Goal: Check status: Check status

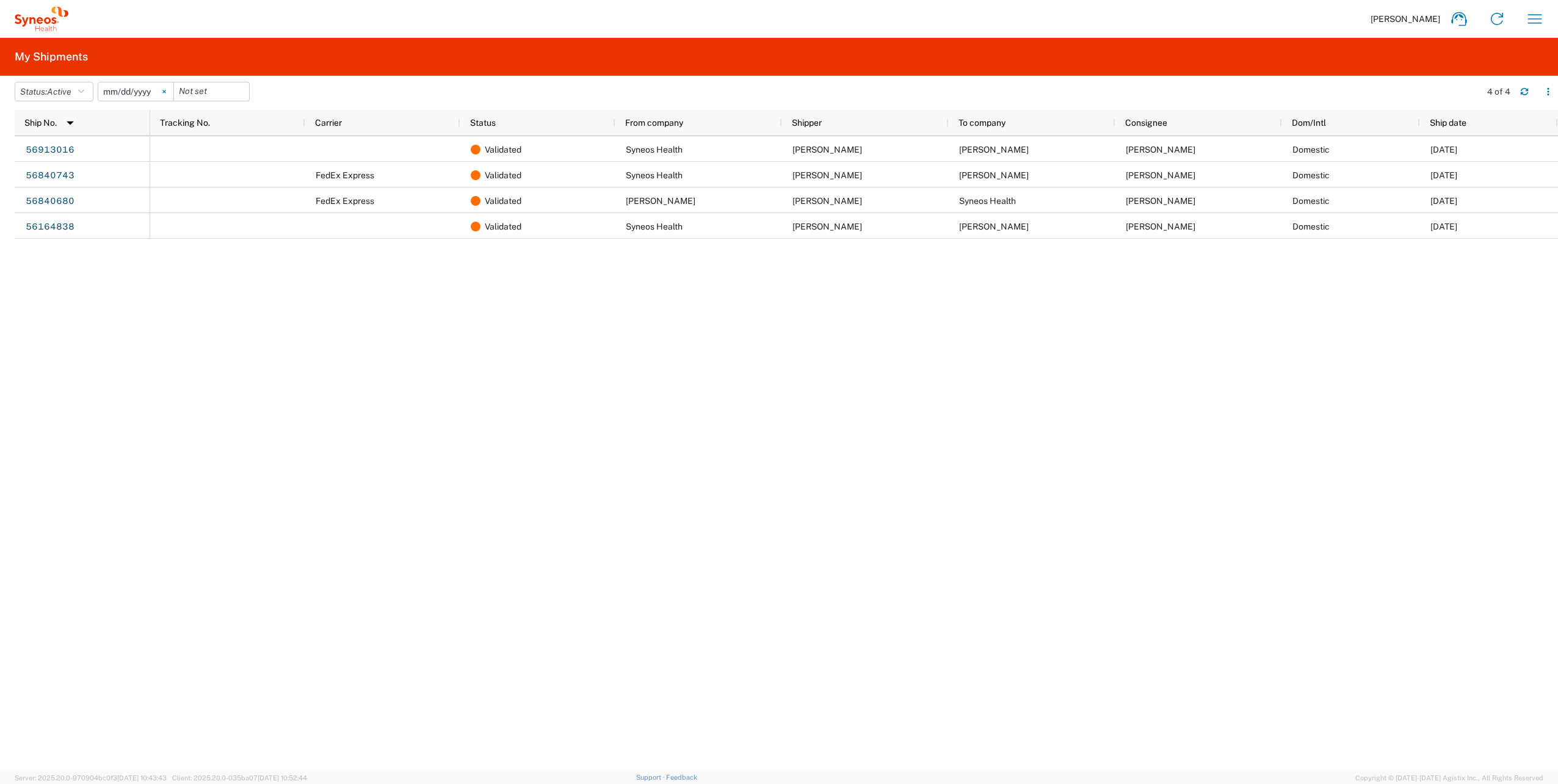
click at [165, 91] on svg-icon at bounding box center [164, 91] width 18 height 18
click at [89, 93] on button "Status: Active" at bounding box center [53, 91] width 79 height 20
click at [65, 155] on span "All" at bounding box center [86, 156] width 142 height 19
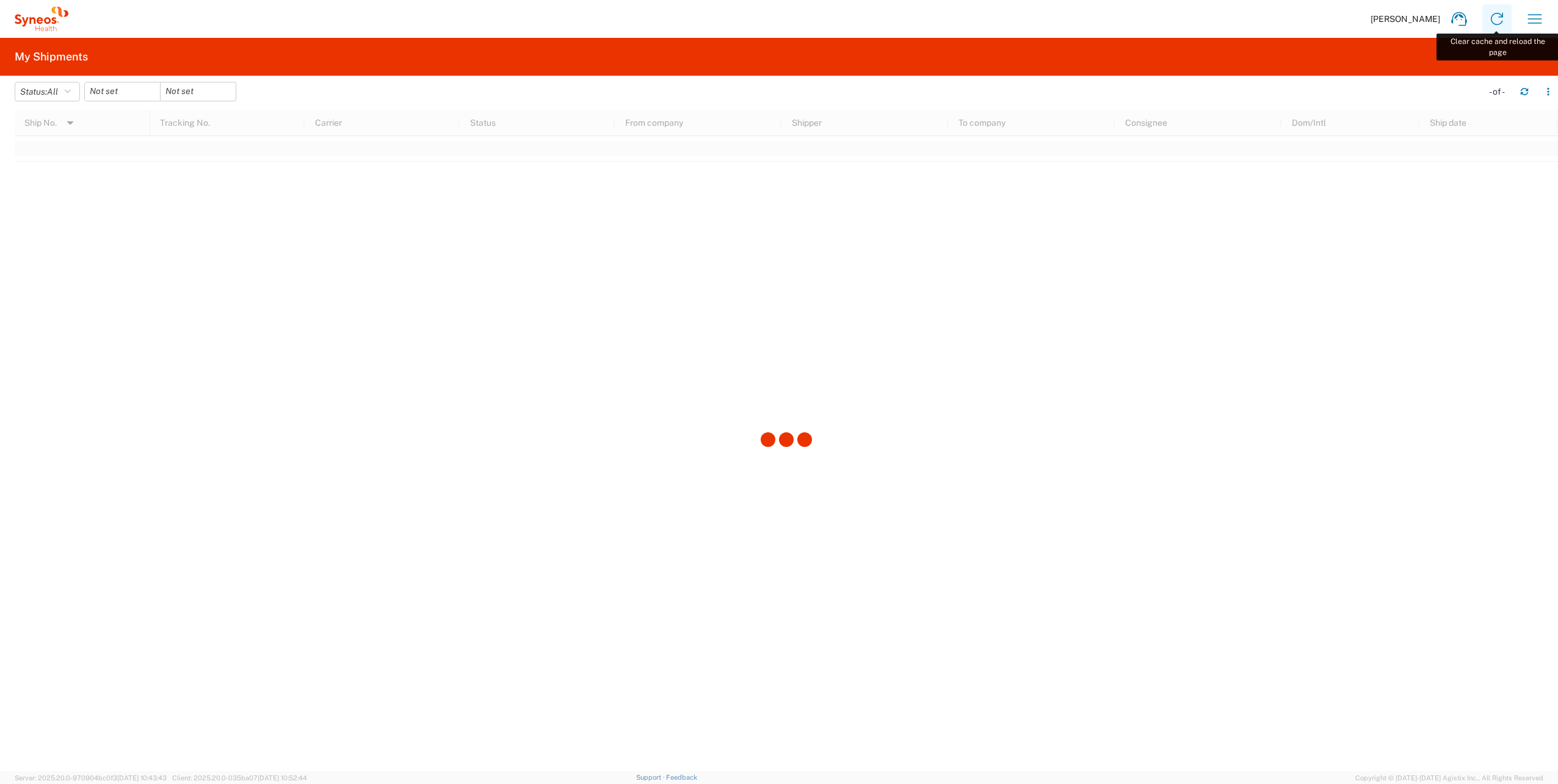
click at [1503, 20] on icon at bounding box center [1497, 19] width 20 height 20
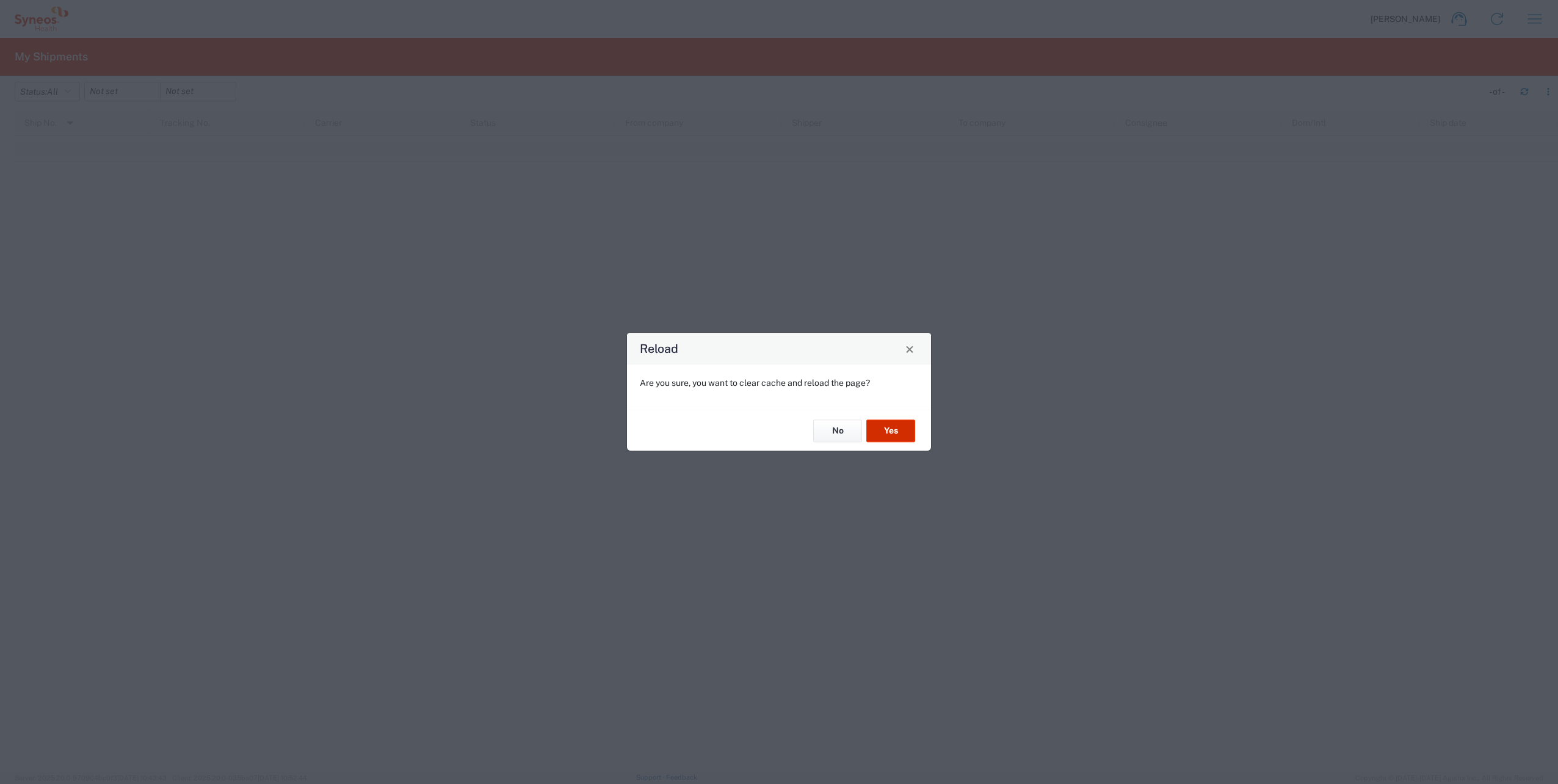
click at [891, 429] on button "Yes" at bounding box center [891, 430] width 49 height 23
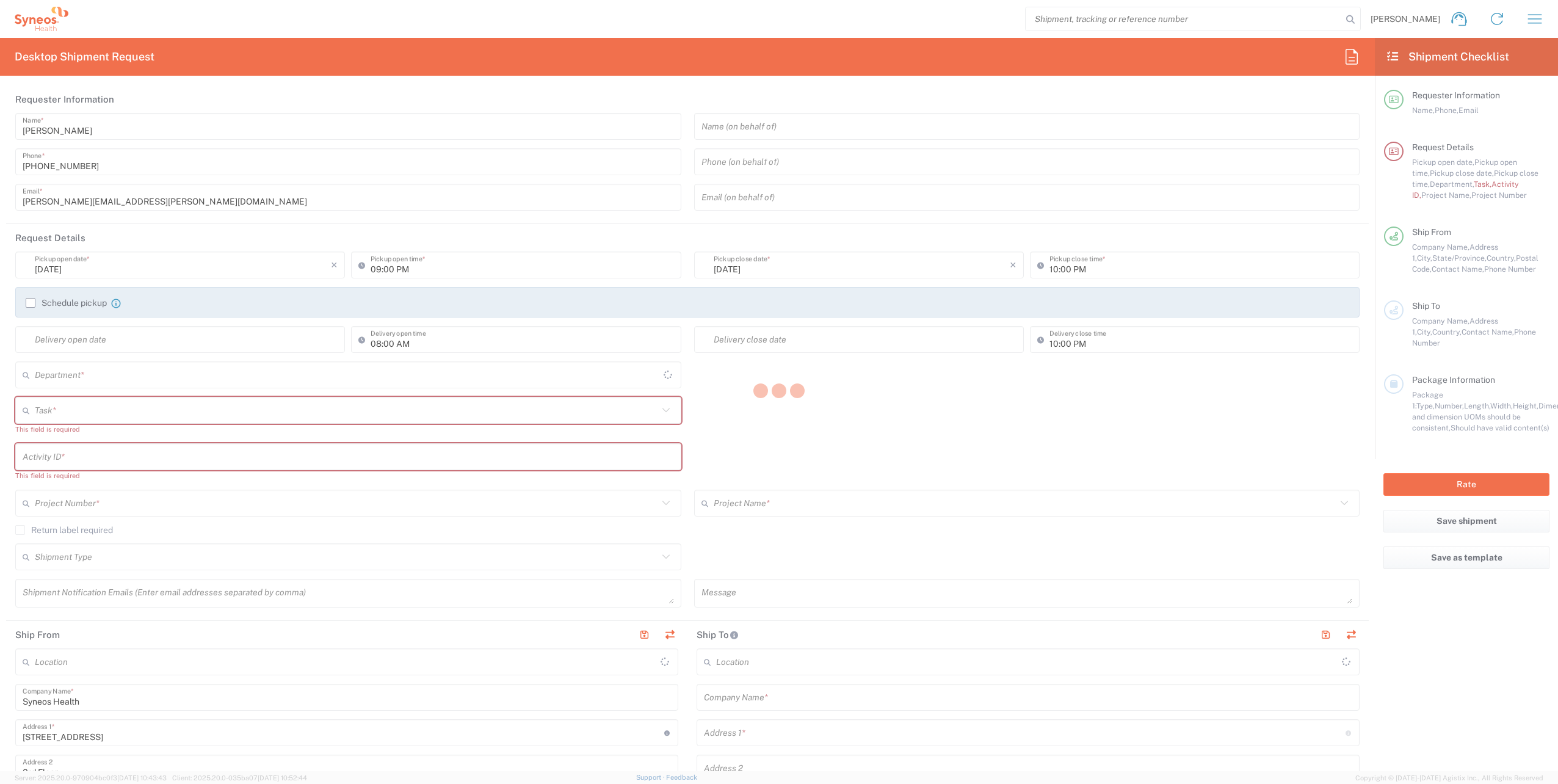
type input "[US_STATE]"
type input "[GEOGRAPHIC_DATA]"
type input "4510"
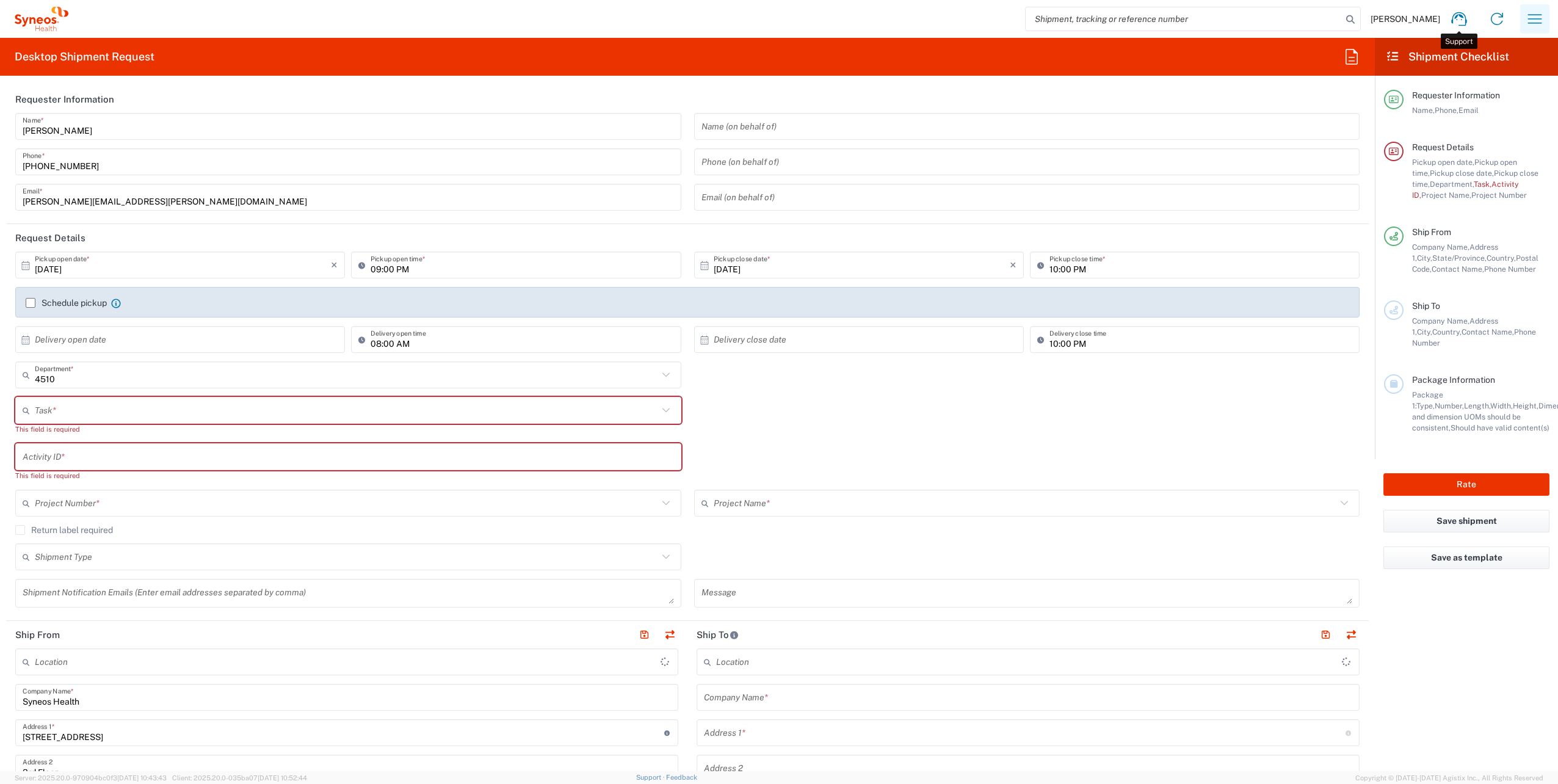
type input "Syneos Health, LLC-[GEOGRAPHIC_DATA] [GEOGRAPHIC_DATA] [GEOGRAPHIC_DATA]"
click at [1533, 22] on icon "button" at bounding box center [1535, 19] width 20 height 20
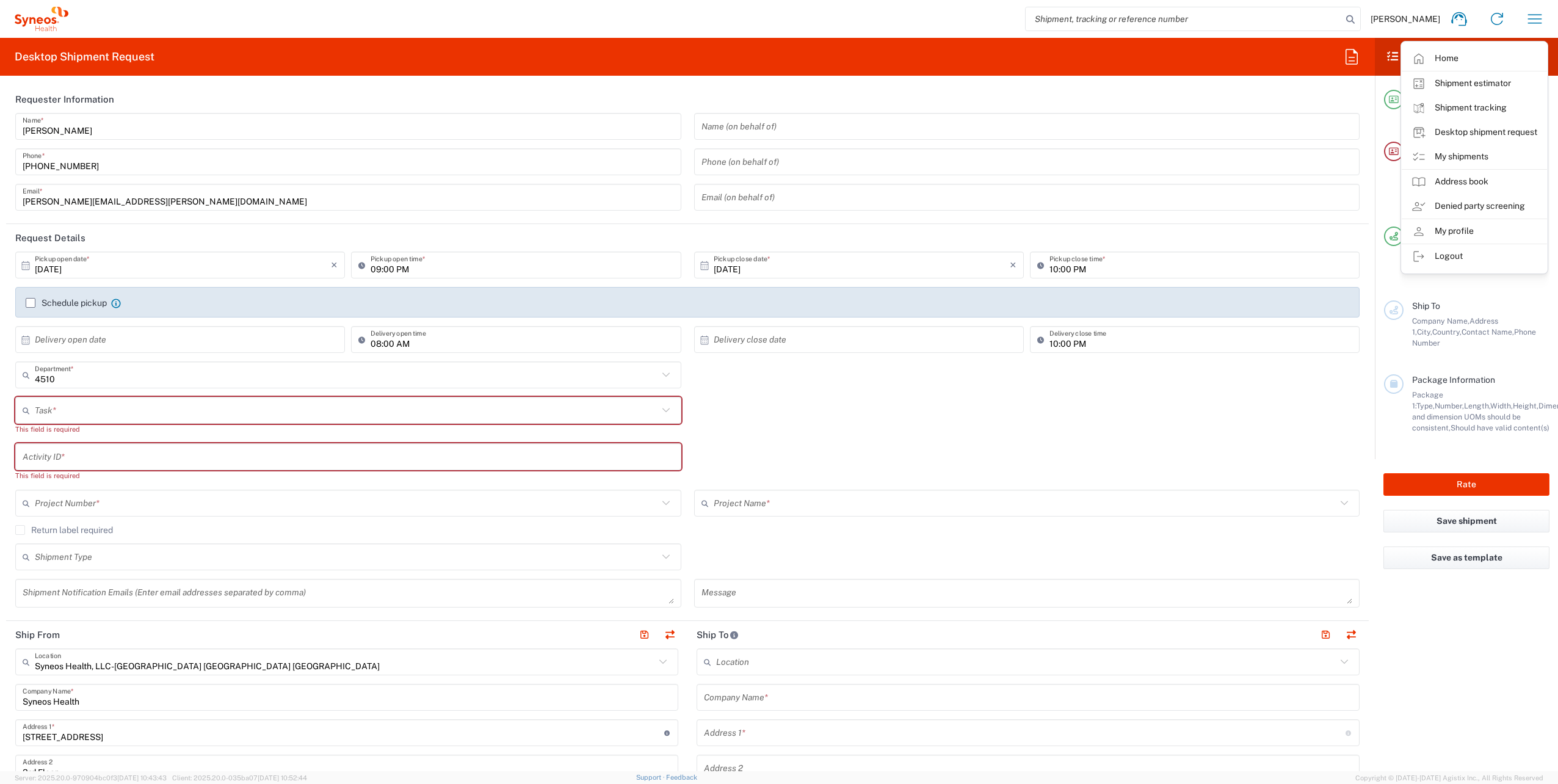
drag, startPoint x: 1457, startPoint y: 156, endPoint x: 1432, endPoint y: 152, distance: 25.3
click at [1457, 156] on link "My shipments" at bounding box center [1474, 157] width 145 height 24
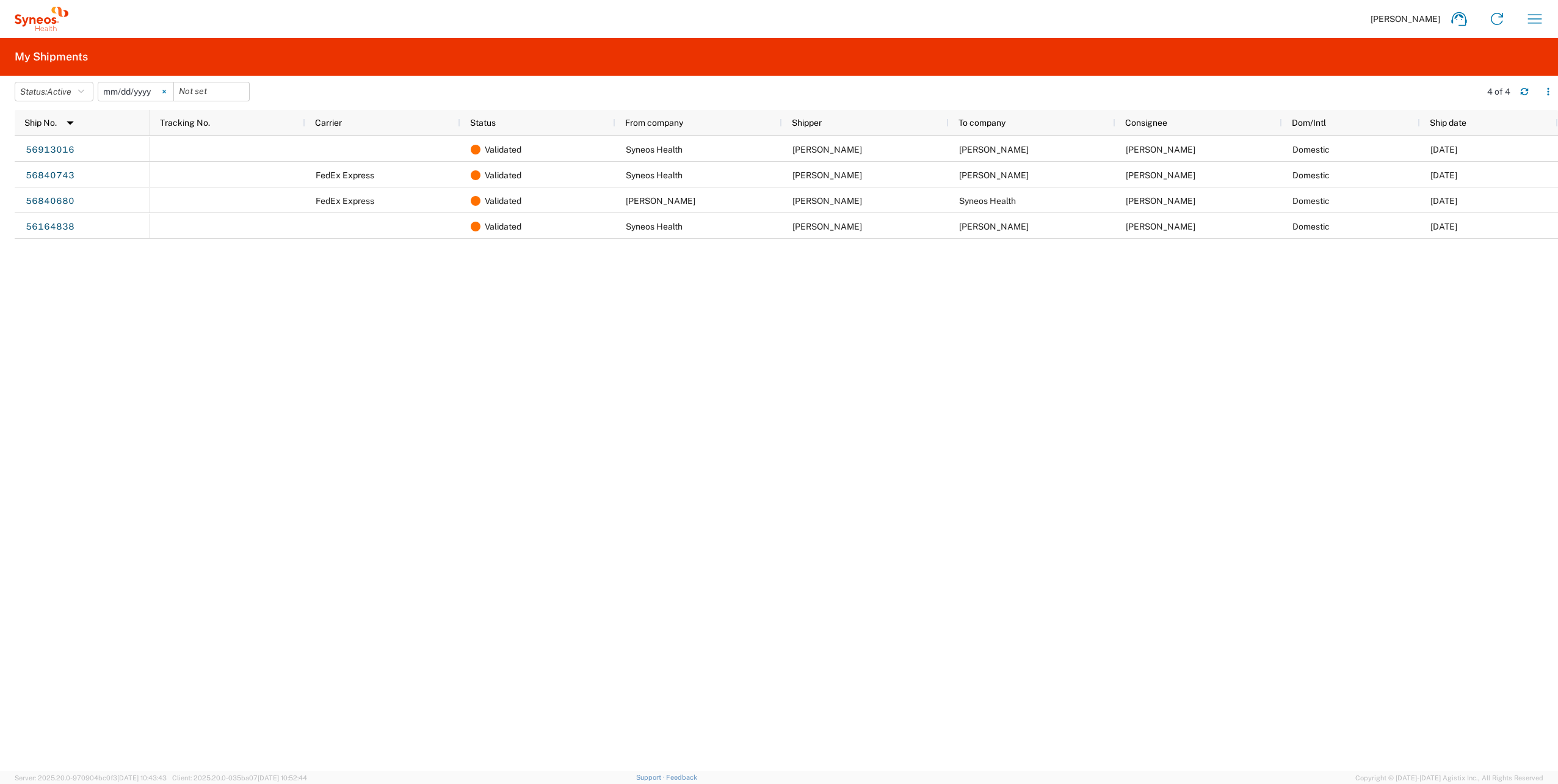
click at [168, 94] on svg-icon at bounding box center [164, 91] width 18 height 18
click at [93, 93] on button "Status: Active" at bounding box center [53, 91] width 79 height 20
click at [67, 155] on span "All" at bounding box center [86, 156] width 142 height 19
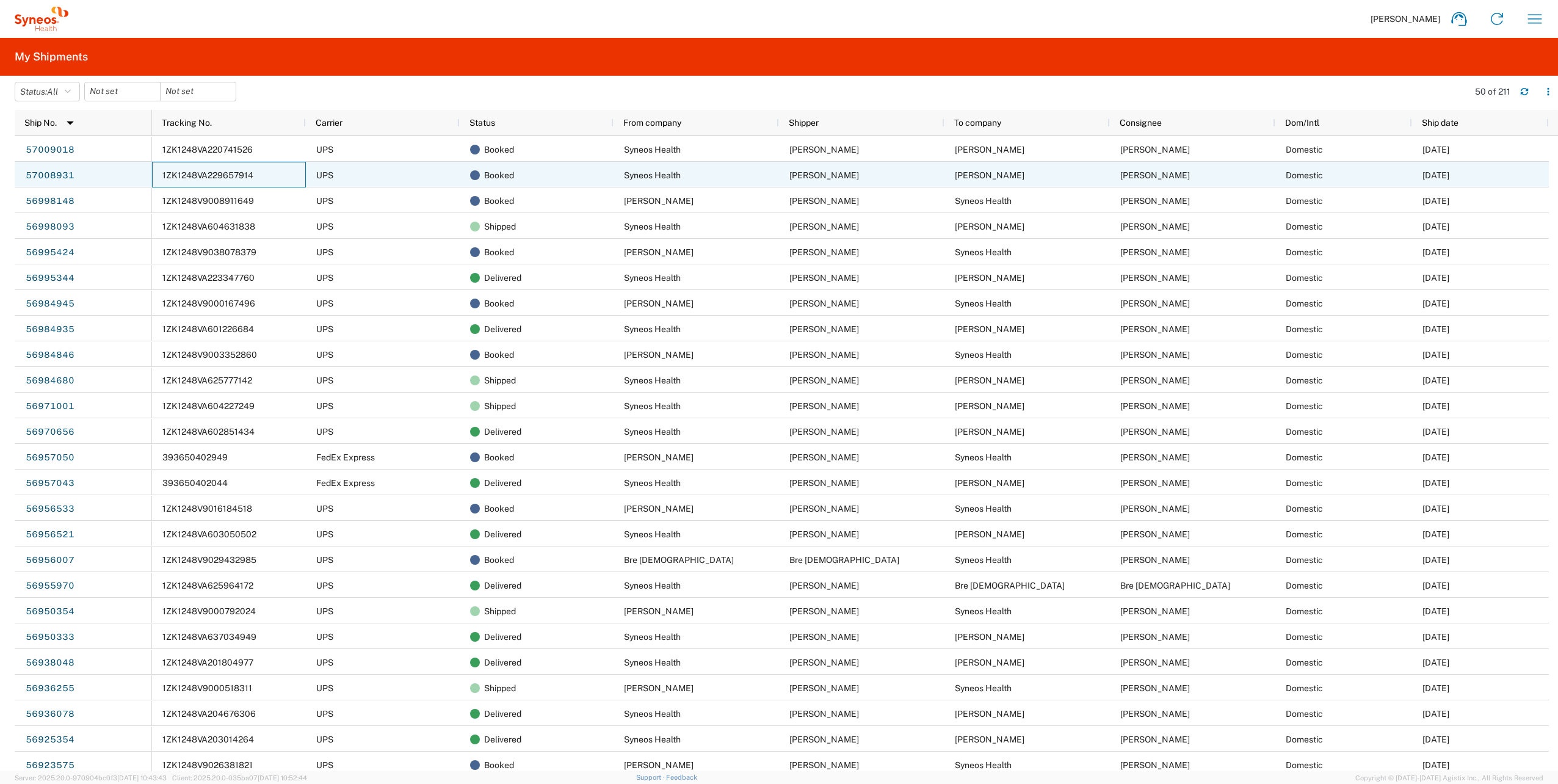
click at [196, 177] on span "1ZK1248VA229657914" at bounding box center [207, 175] width 91 height 10
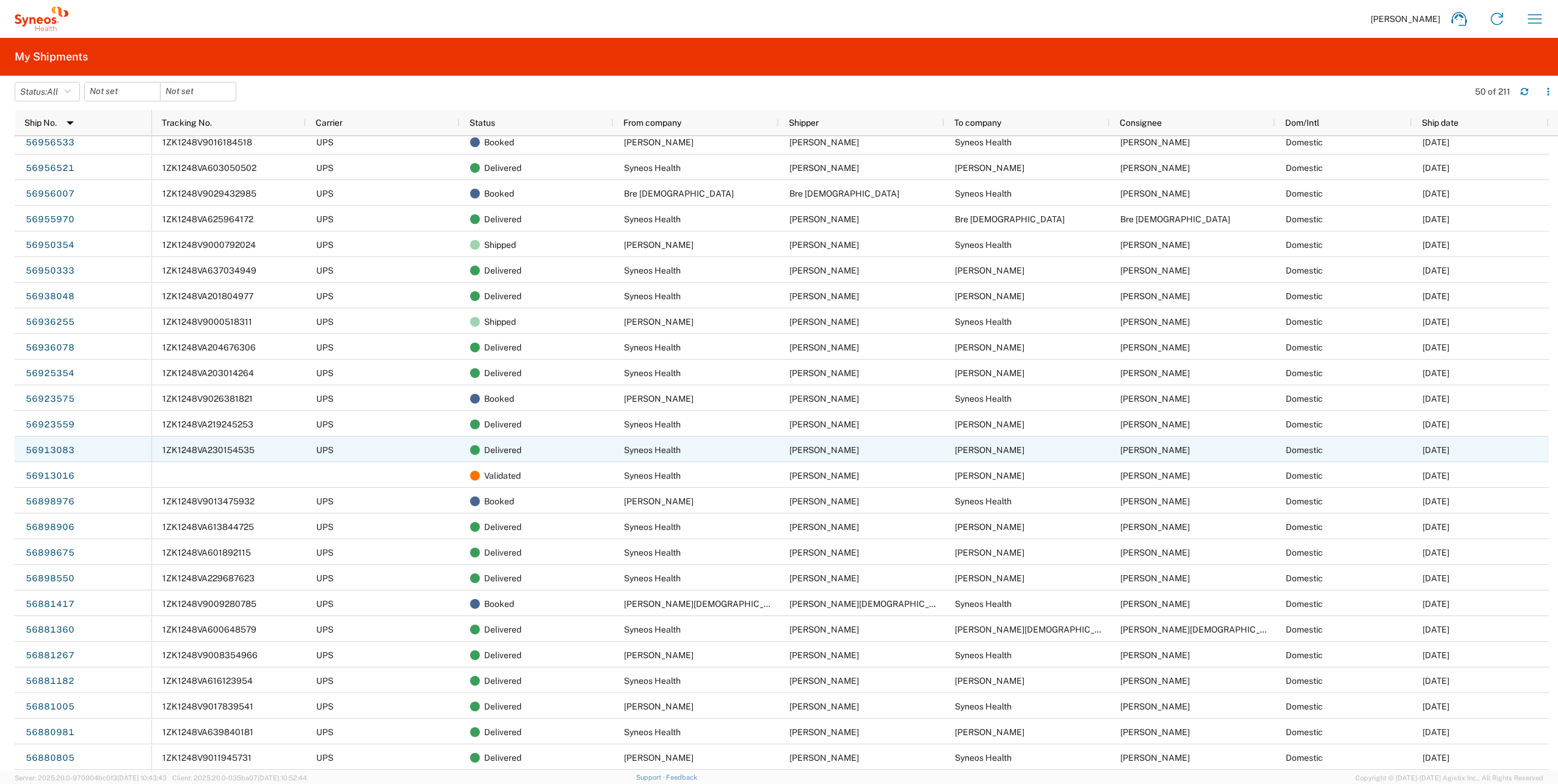
scroll to position [427, 0]
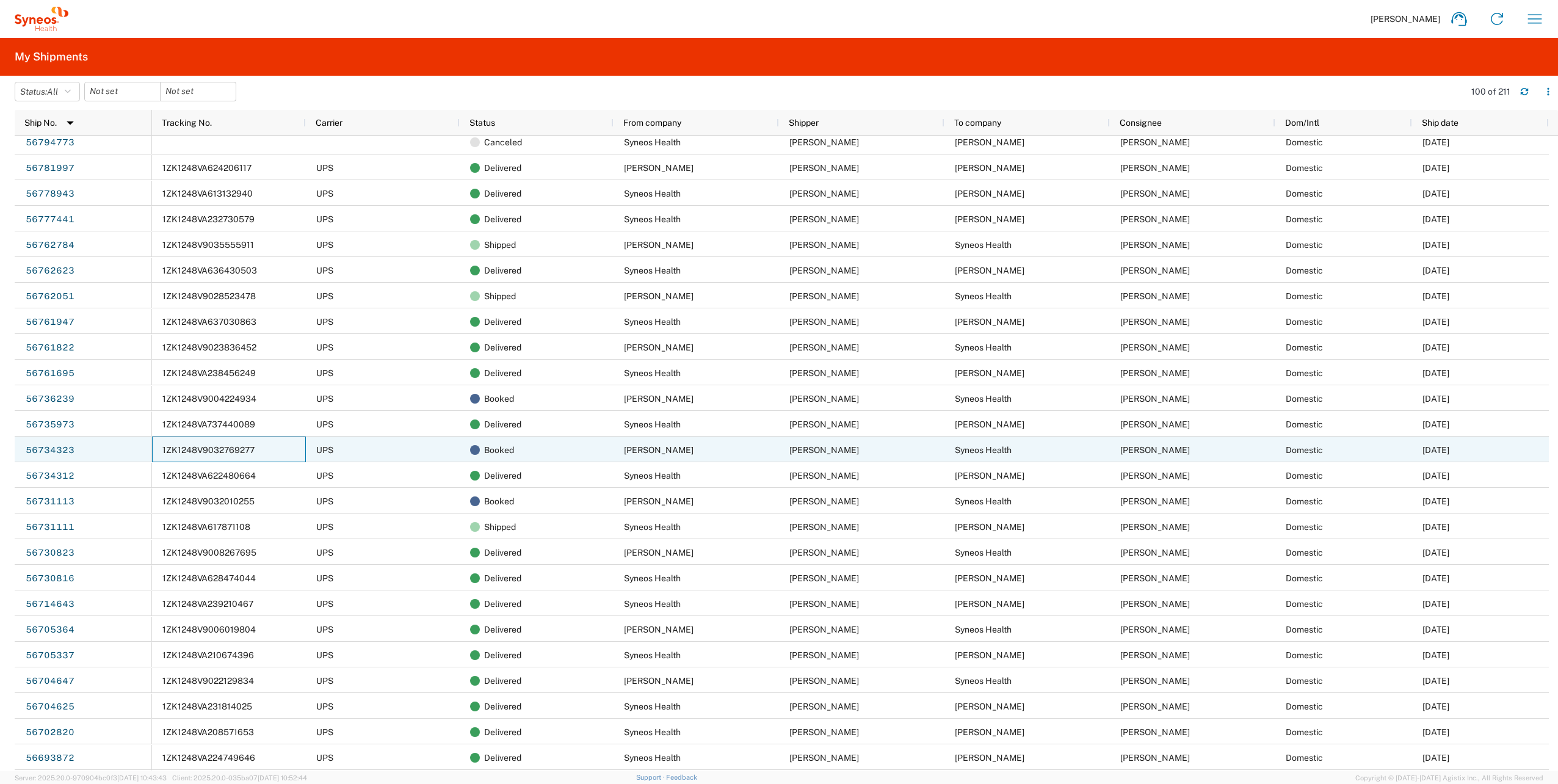
click at [239, 445] on span "1ZK1248V9032769277" at bounding box center [208, 449] width 92 height 10
